Goal: Find specific page/section: Find specific page/section

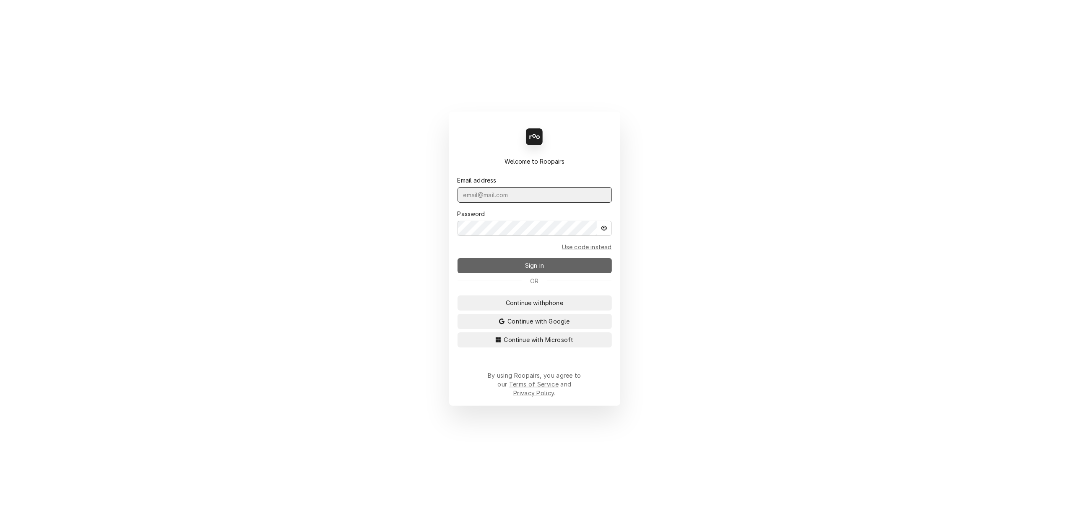
type input "[PERSON_NAME][EMAIL_ADDRESS][DOMAIN_NAME]"
click at [533, 270] on span "Sign in" at bounding box center [534, 265] width 22 height 9
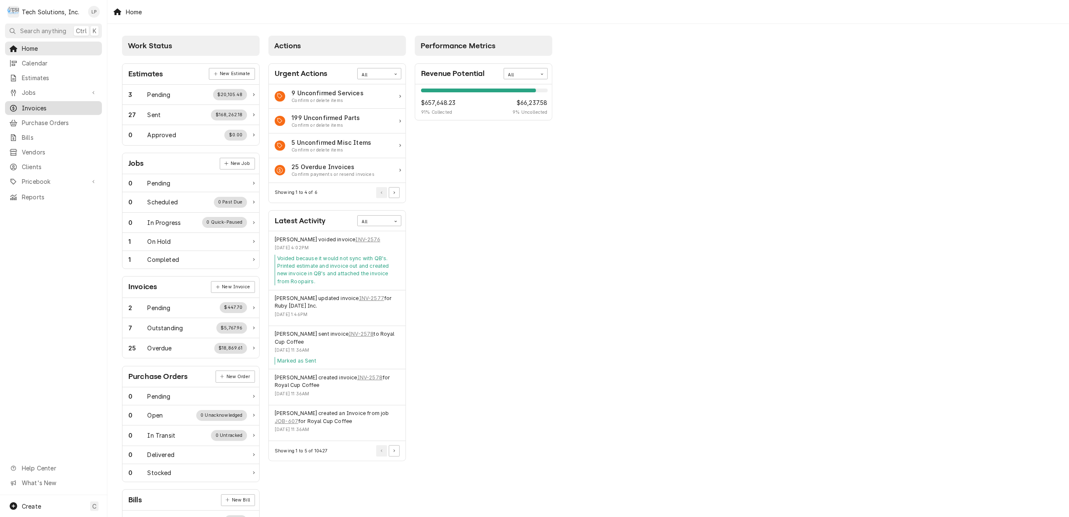
click at [34, 109] on div "Invoices" at bounding box center [54, 108] width 94 height 10
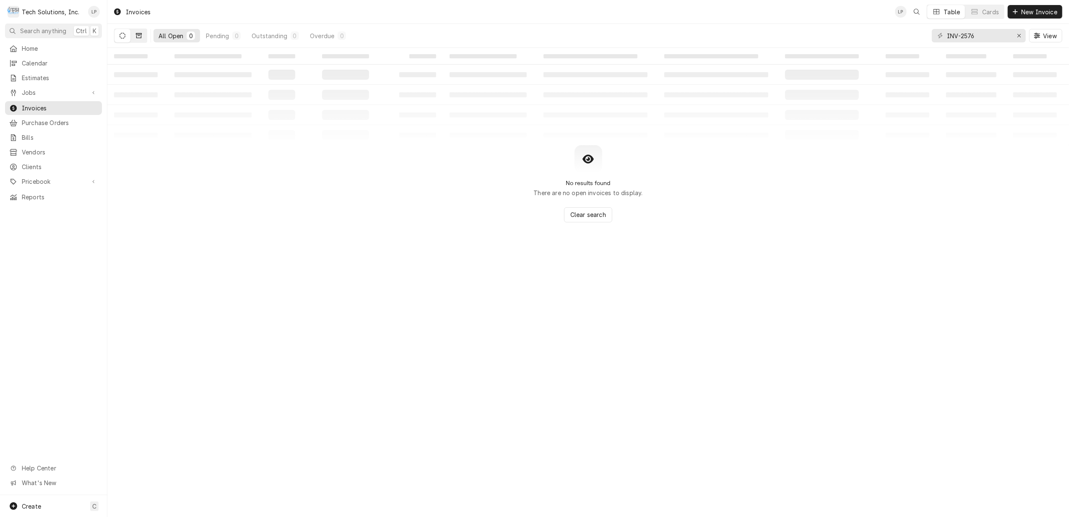
click at [141, 37] on icon "Dynamic Content Wrapper" at bounding box center [139, 36] width 6 height 6
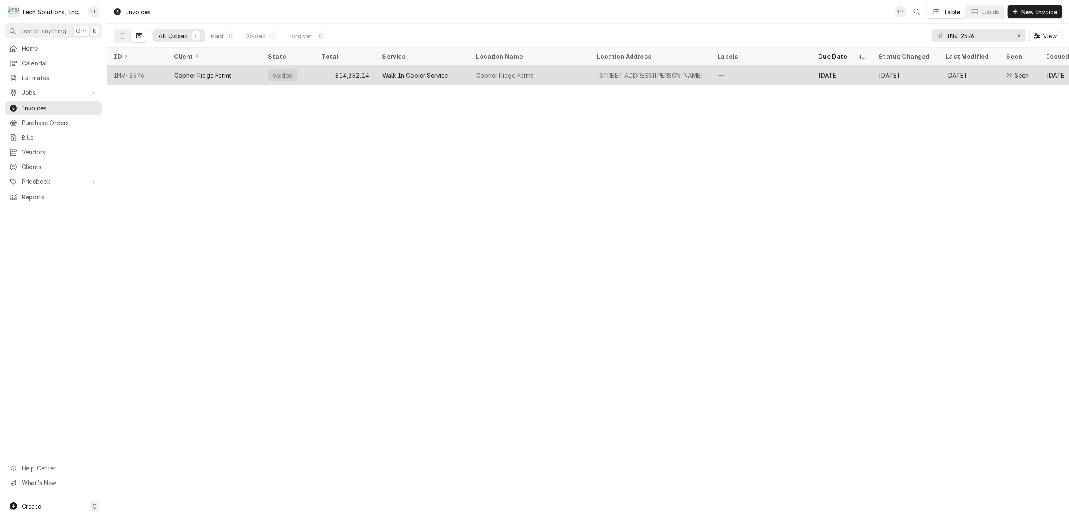
click at [427, 80] on div "Walk In Cooler Service" at bounding box center [423, 75] width 94 height 20
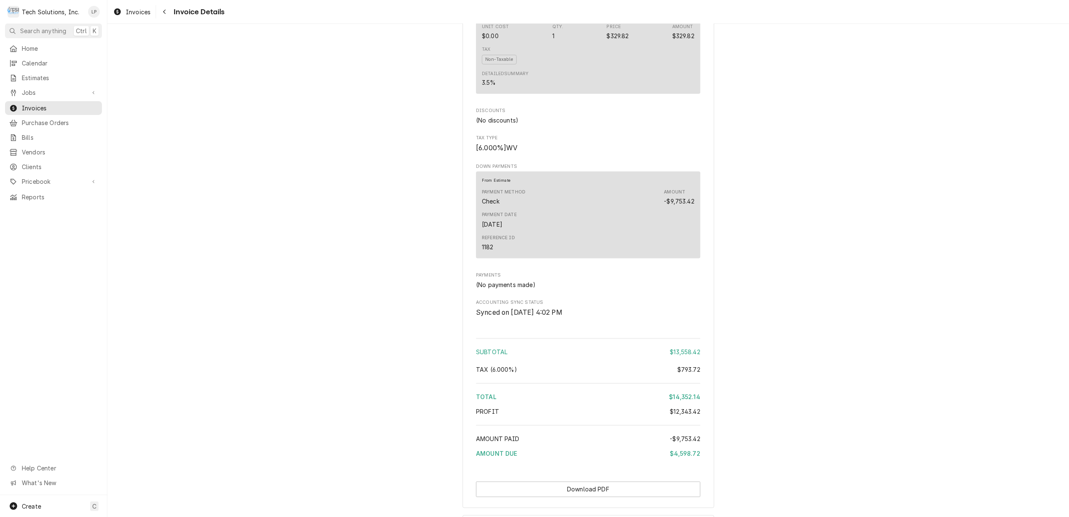
scroll to position [1613, 0]
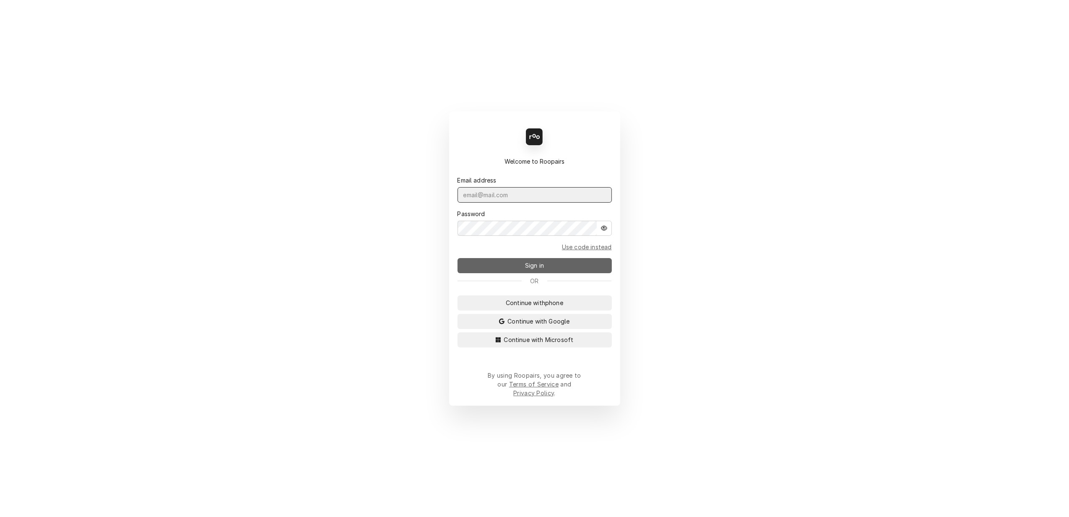
type input "[PERSON_NAME][EMAIL_ADDRESS][DOMAIN_NAME]"
click at [524, 268] on span "Sign in" at bounding box center [534, 265] width 22 height 9
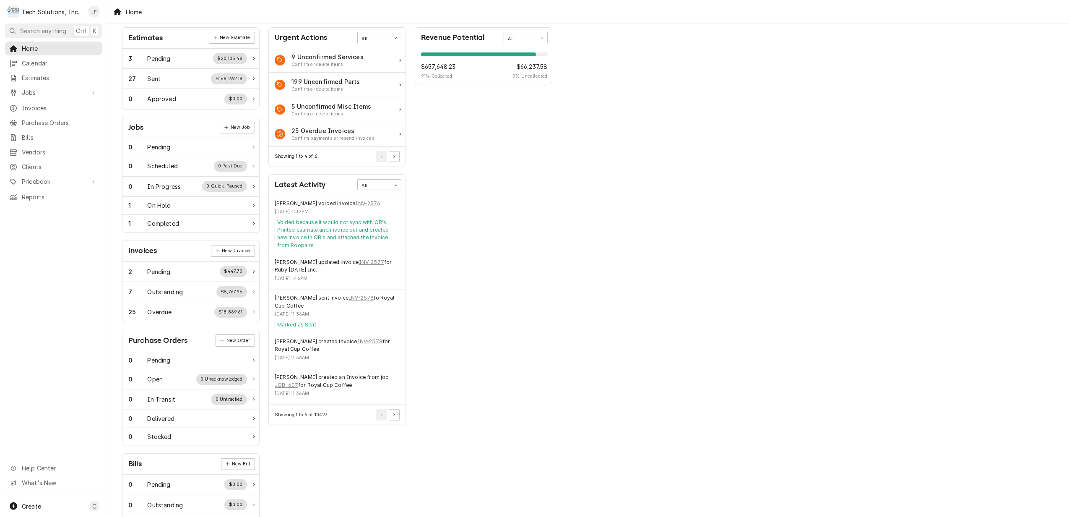
scroll to position [56, 0]
